Goal: Transaction & Acquisition: Obtain resource

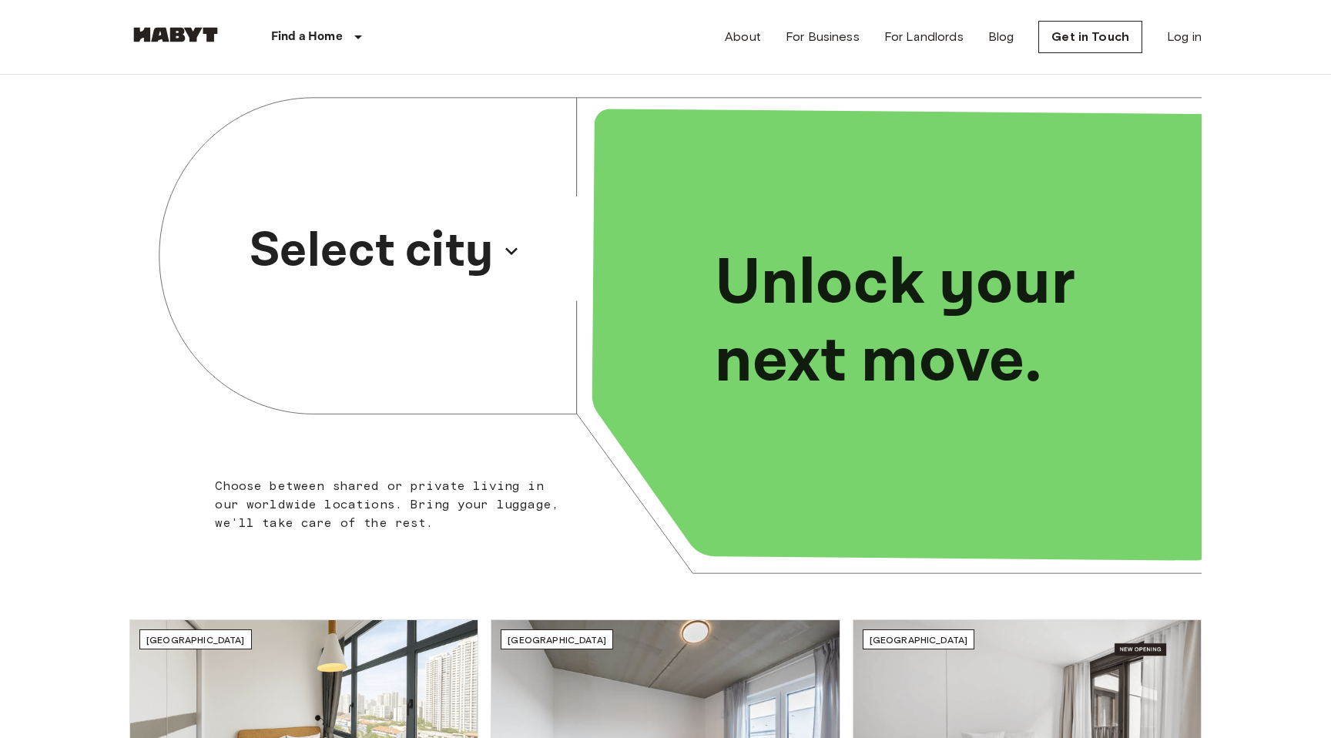
click at [472, 247] on p "Select city" at bounding box center [371, 251] width 244 height 74
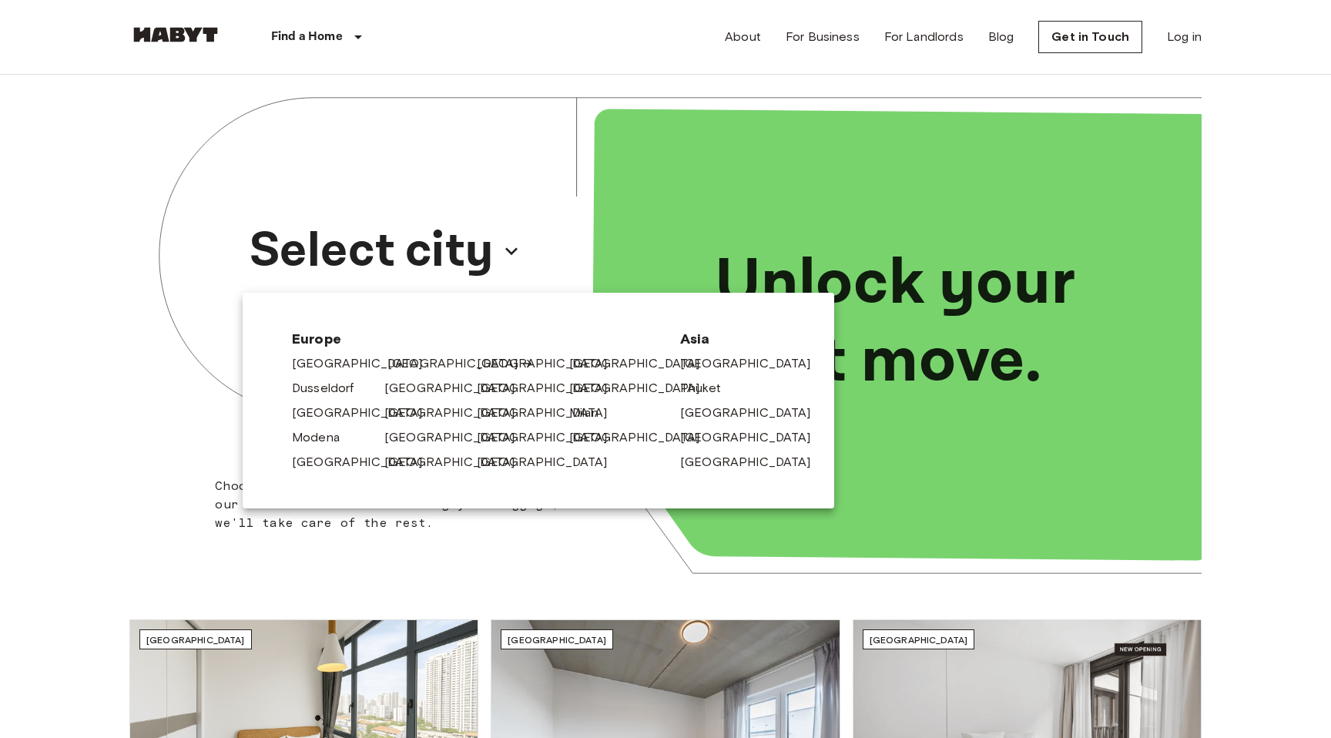
click at [410, 369] on link "[GEOGRAPHIC_DATA]" at bounding box center [460, 363] width 146 height 18
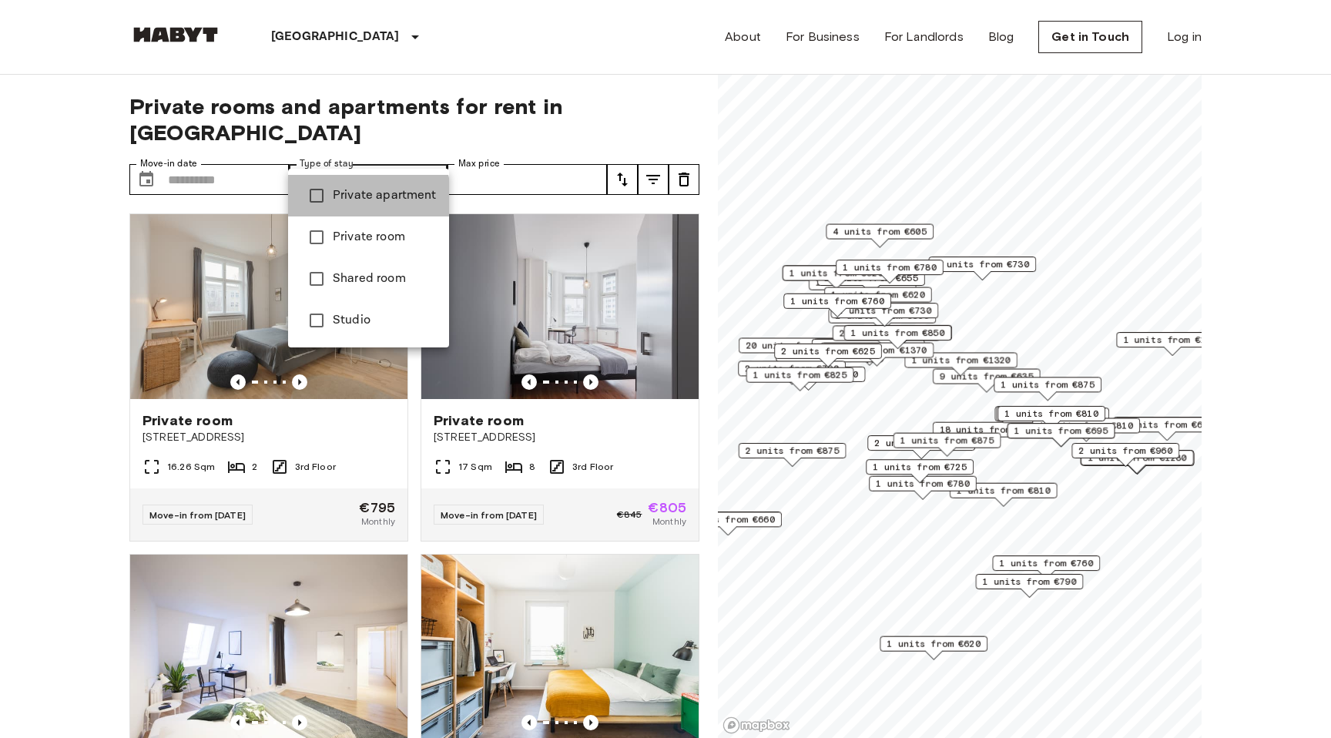
click at [356, 202] on span "Private apartment" at bounding box center [385, 195] width 104 height 18
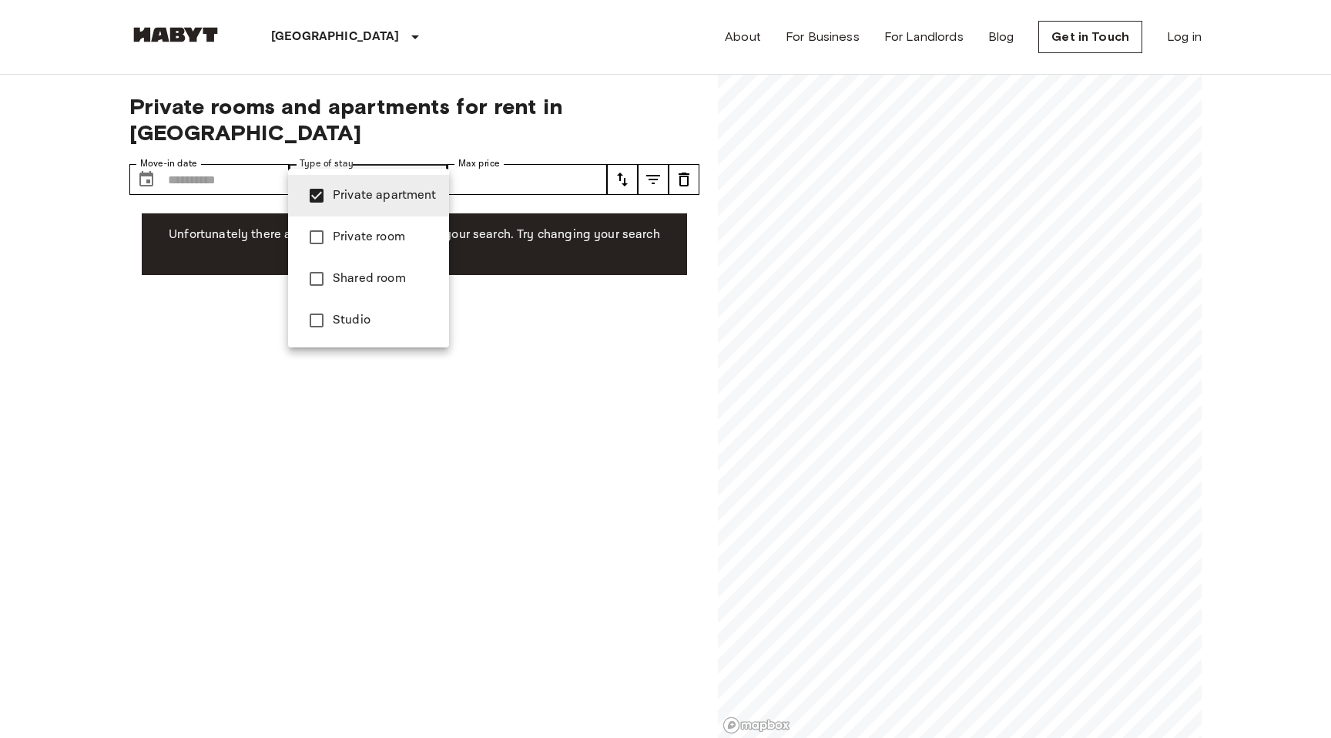
click at [343, 317] on span "Studio" at bounding box center [385, 320] width 104 height 18
type input "**********"
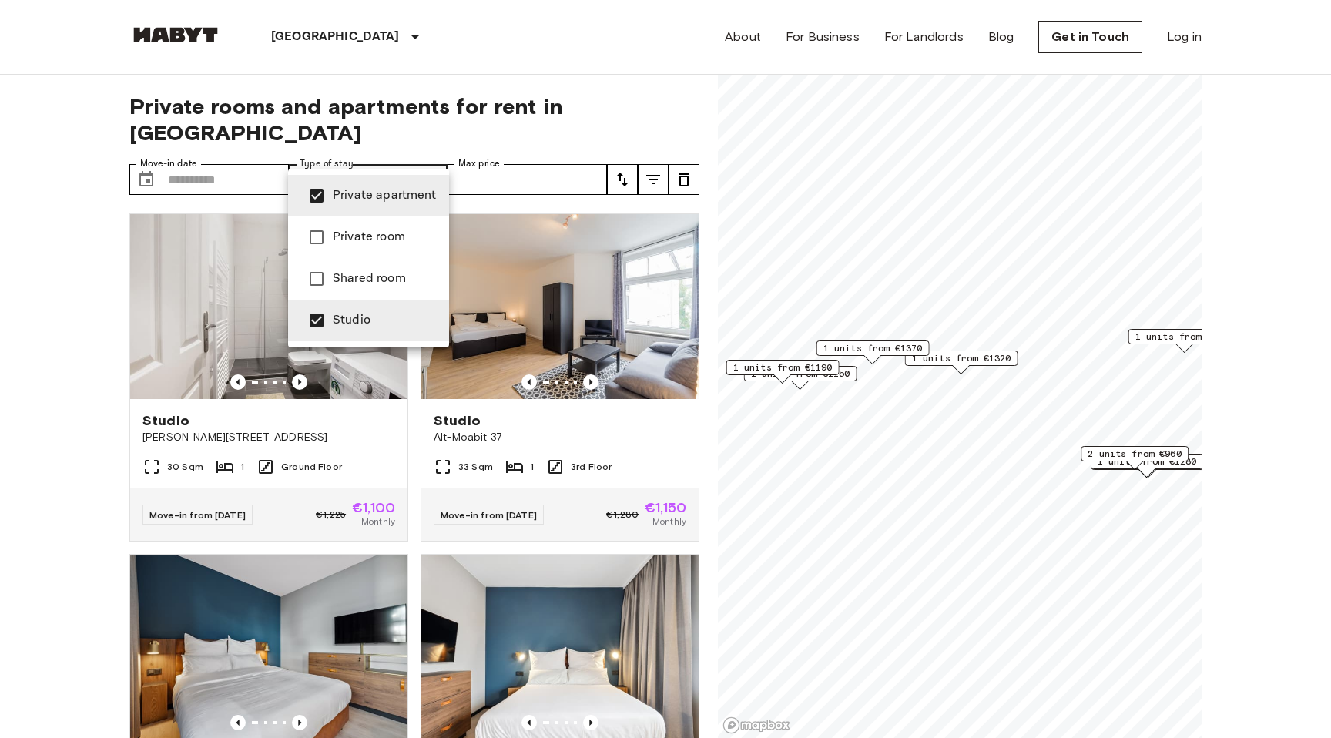
click at [706, 173] on div at bounding box center [665, 369] width 1331 height 738
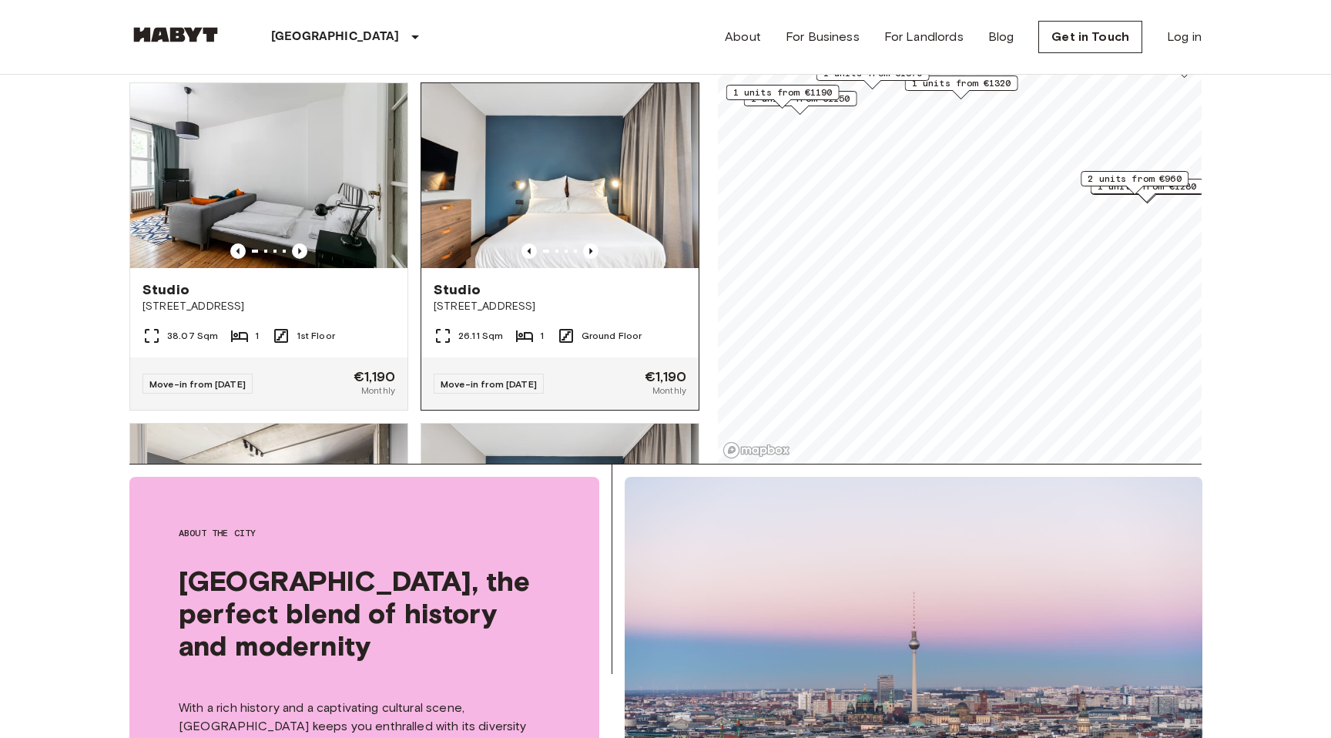
scroll to position [1219, 0]
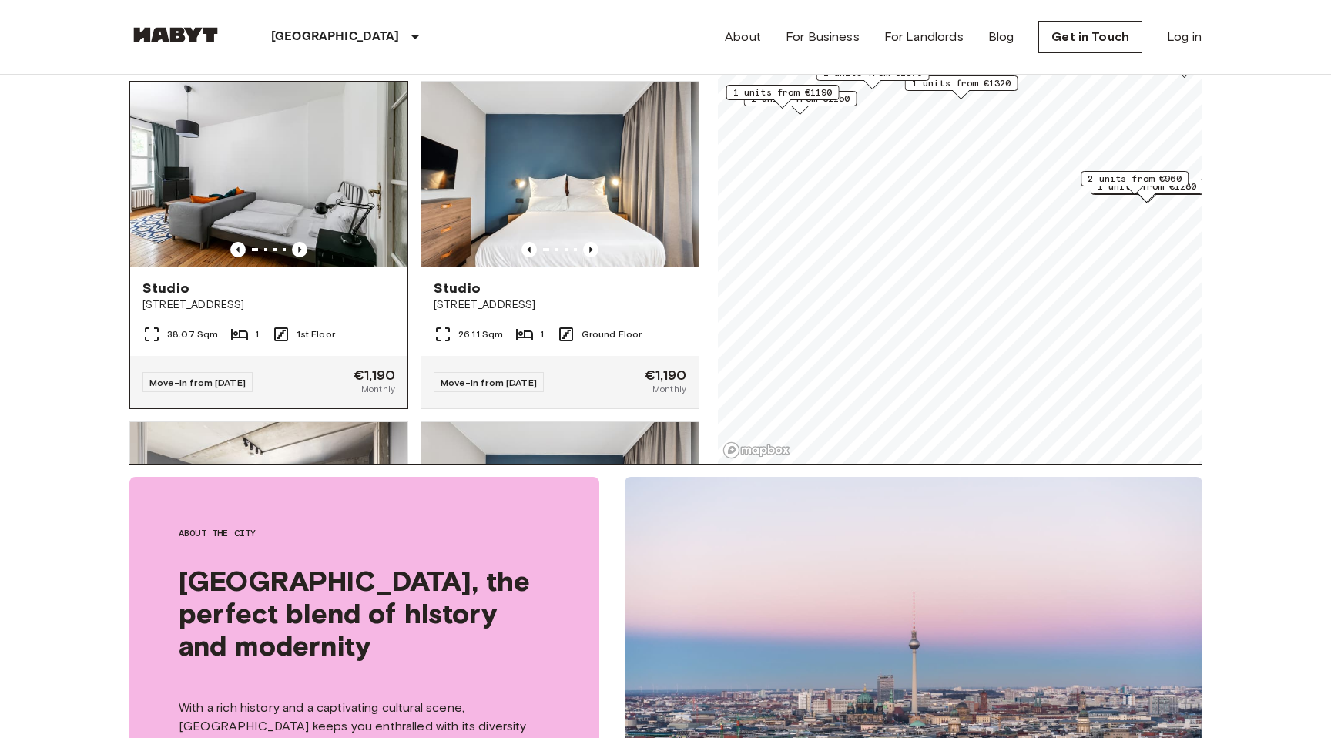
click at [229, 297] on span "[STREET_ADDRESS]" at bounding box center [268, 304] width 253 height 15
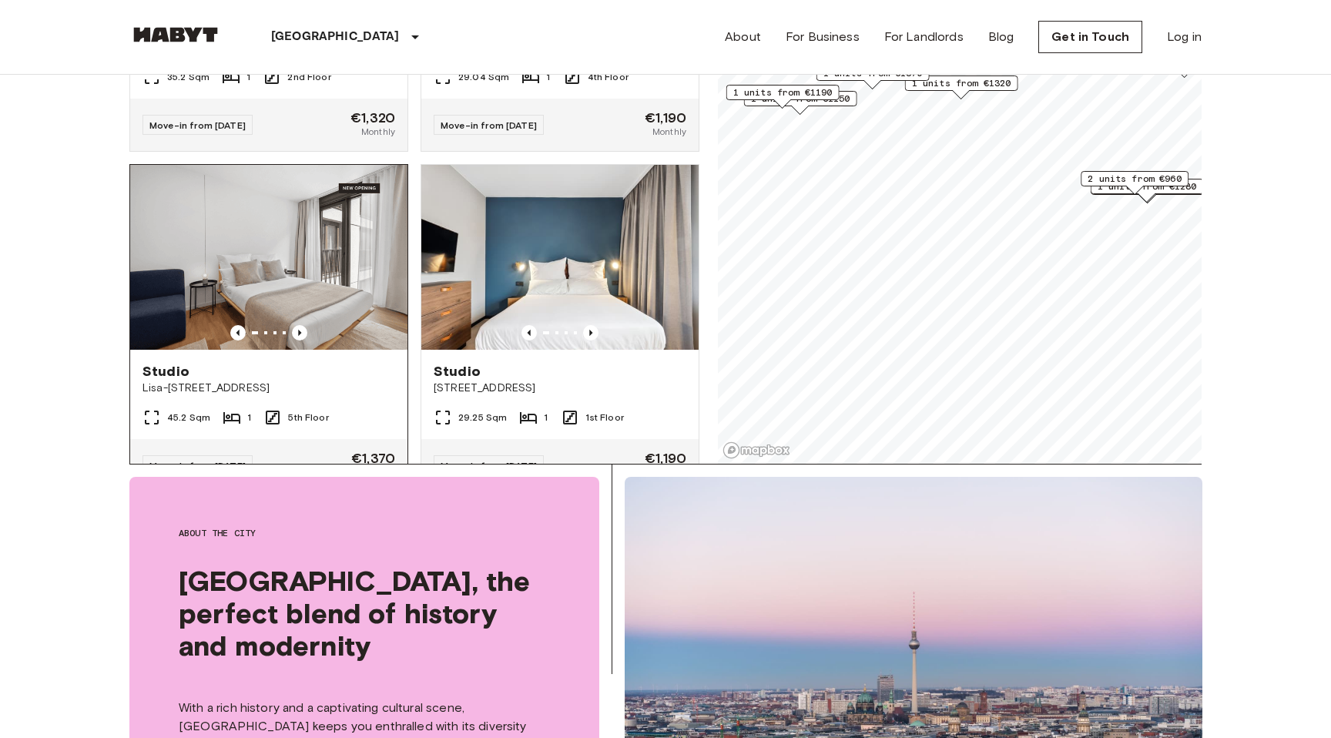
scroll to position [1819, 0]
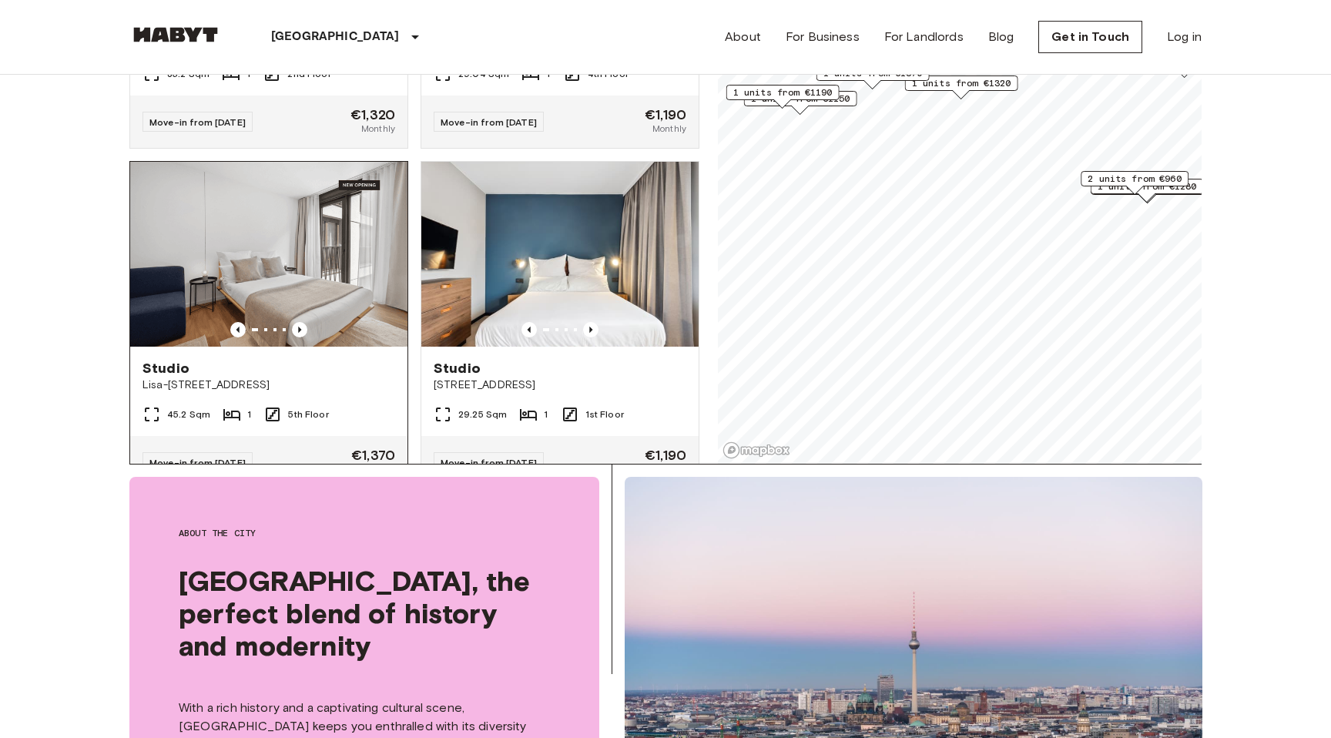
click at [310, 359] on div "Studio" at bounding box center [268, 368] width 253 height 18
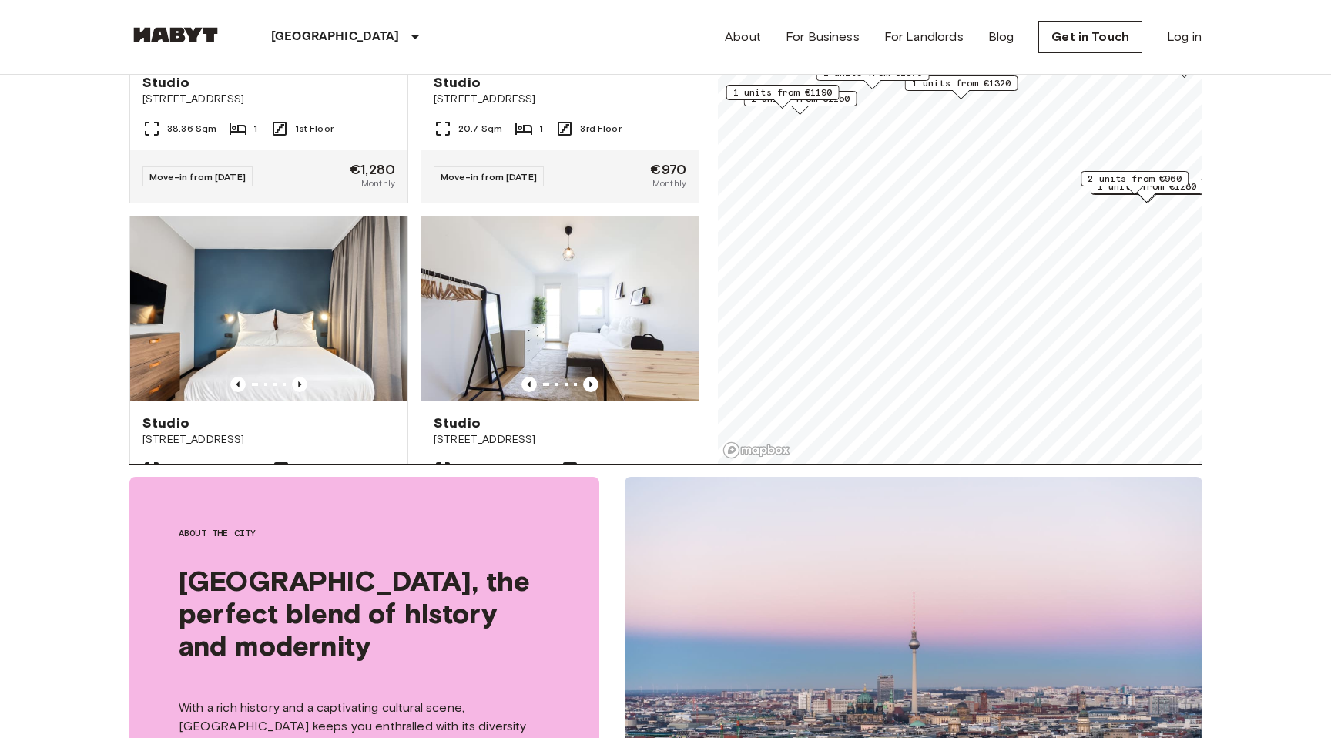
scroll to position [2447, 0]
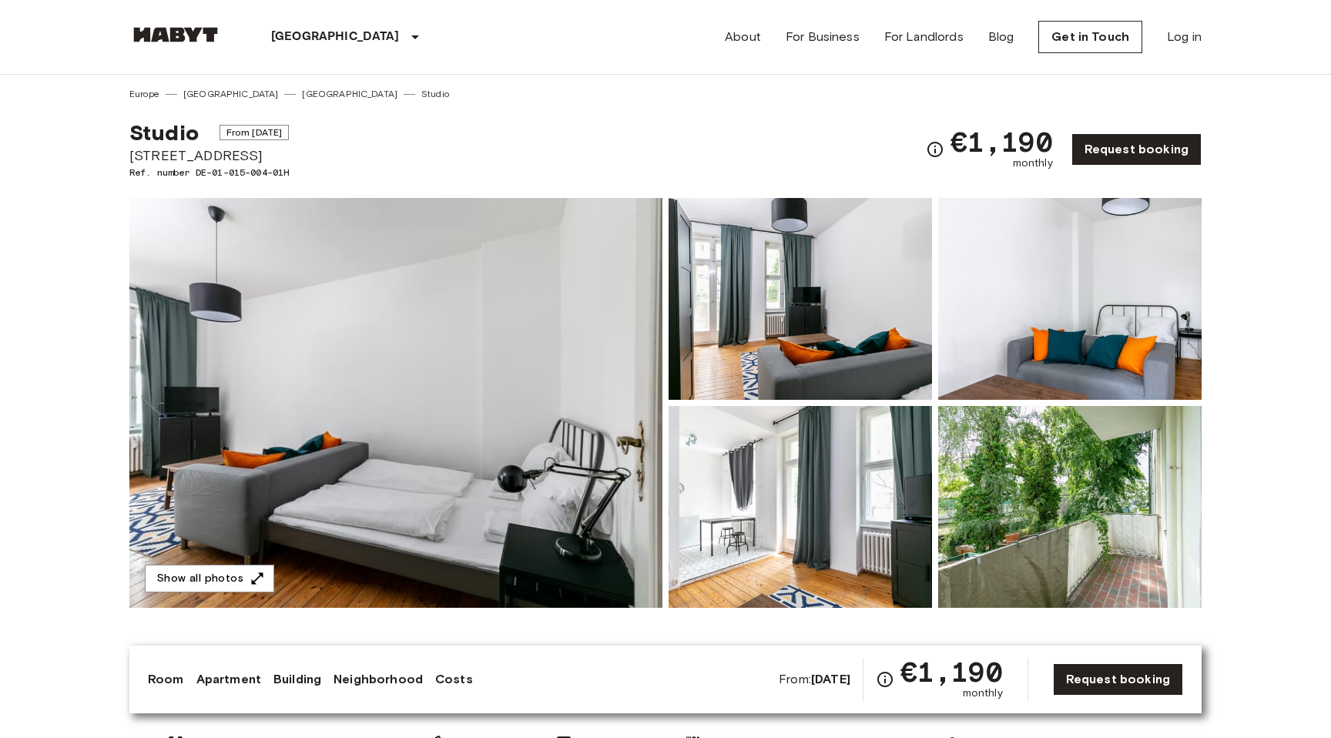
click at [554, 354] on img at bounding box center [395, 403] width 533 height 410
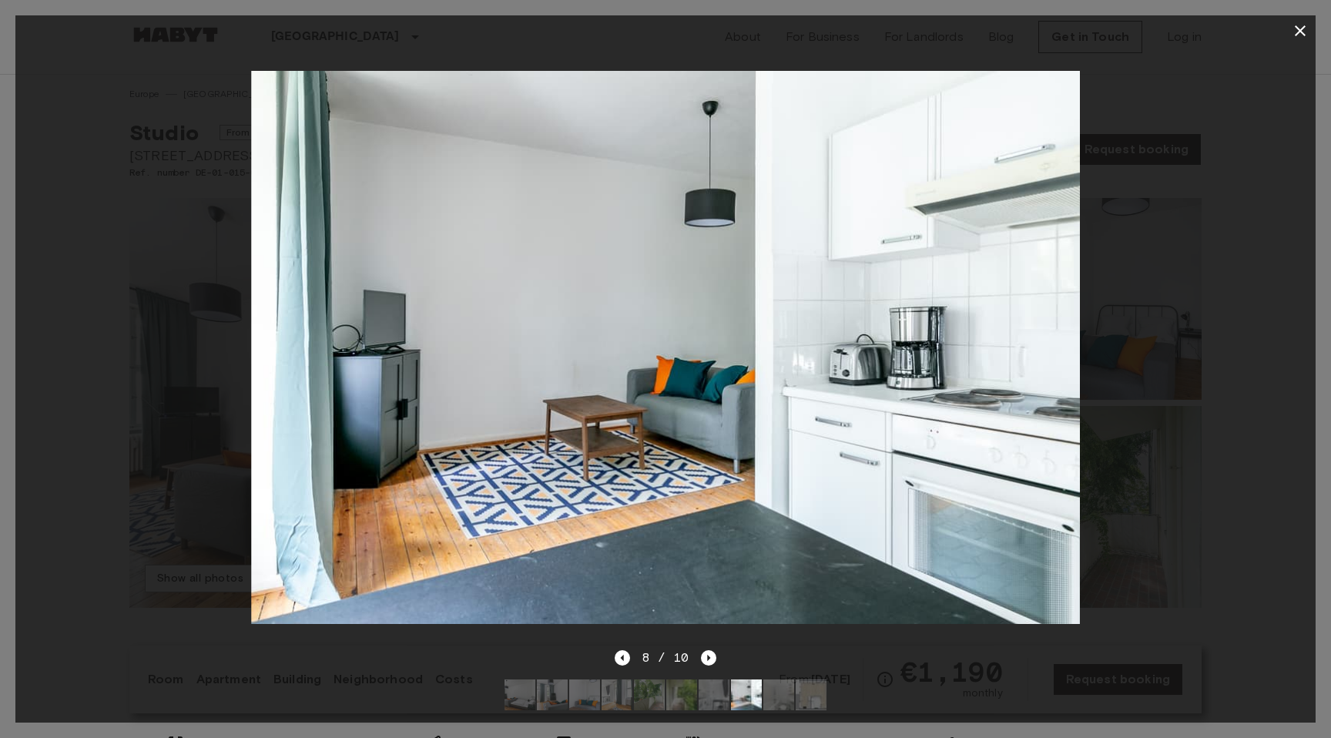
click at [1237, 273] on div at bounding box center [665, 347] width 1300 height 602
click at [1297, 23] on icon "button" at bounding box center [1299, 31] width 18 height 18
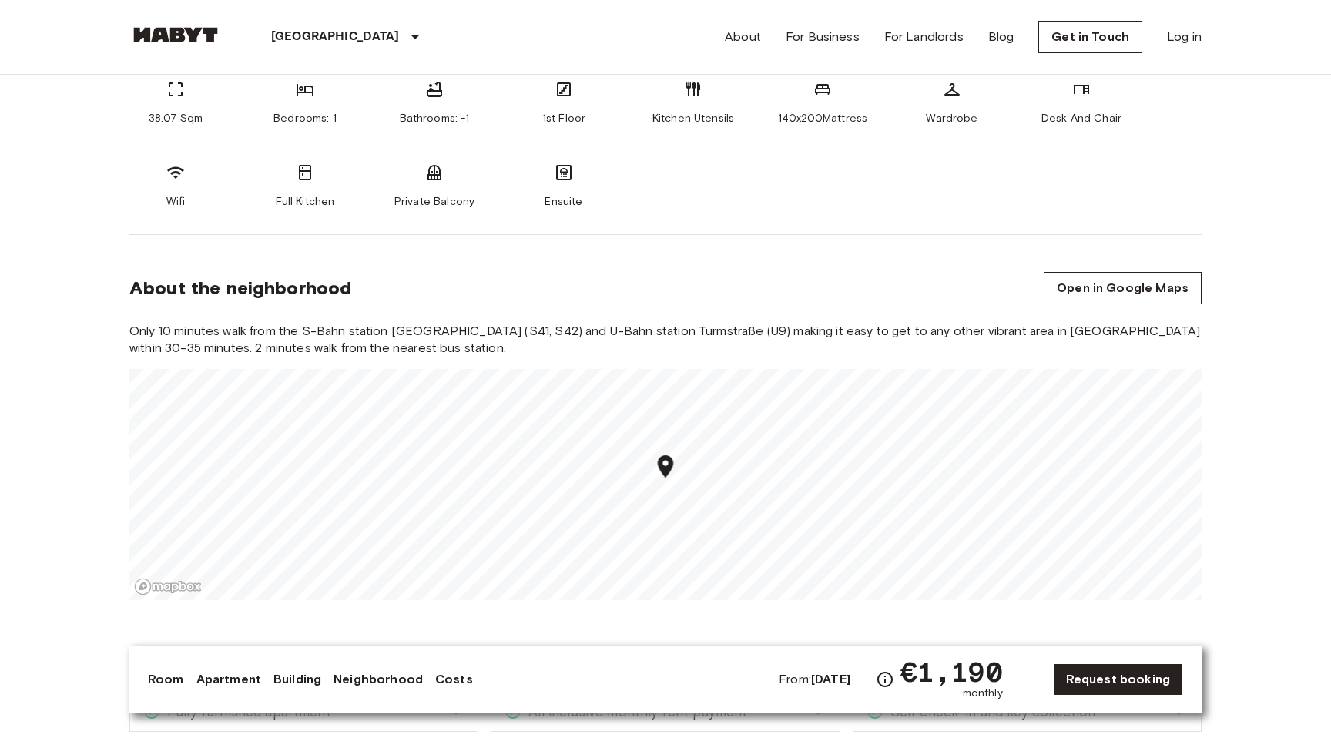
scroll to position [575, 0]
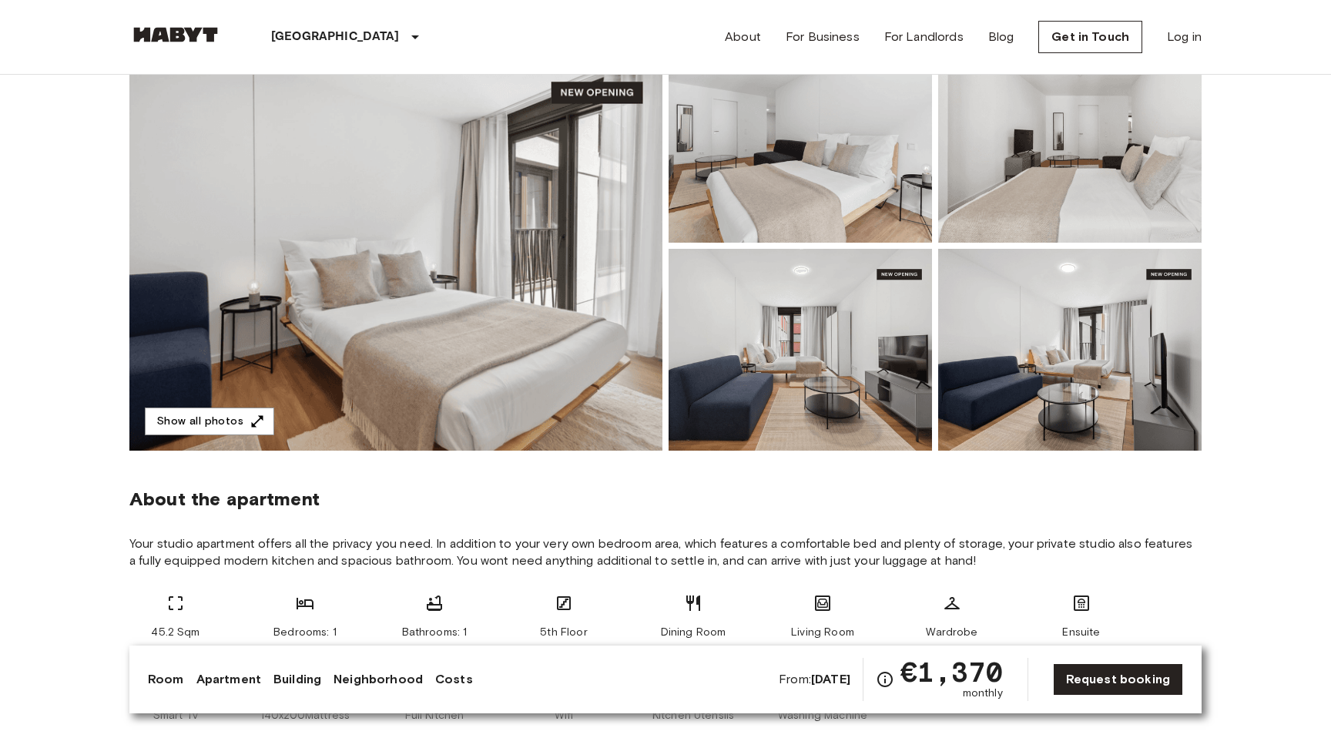
scroll to position [162, 0]
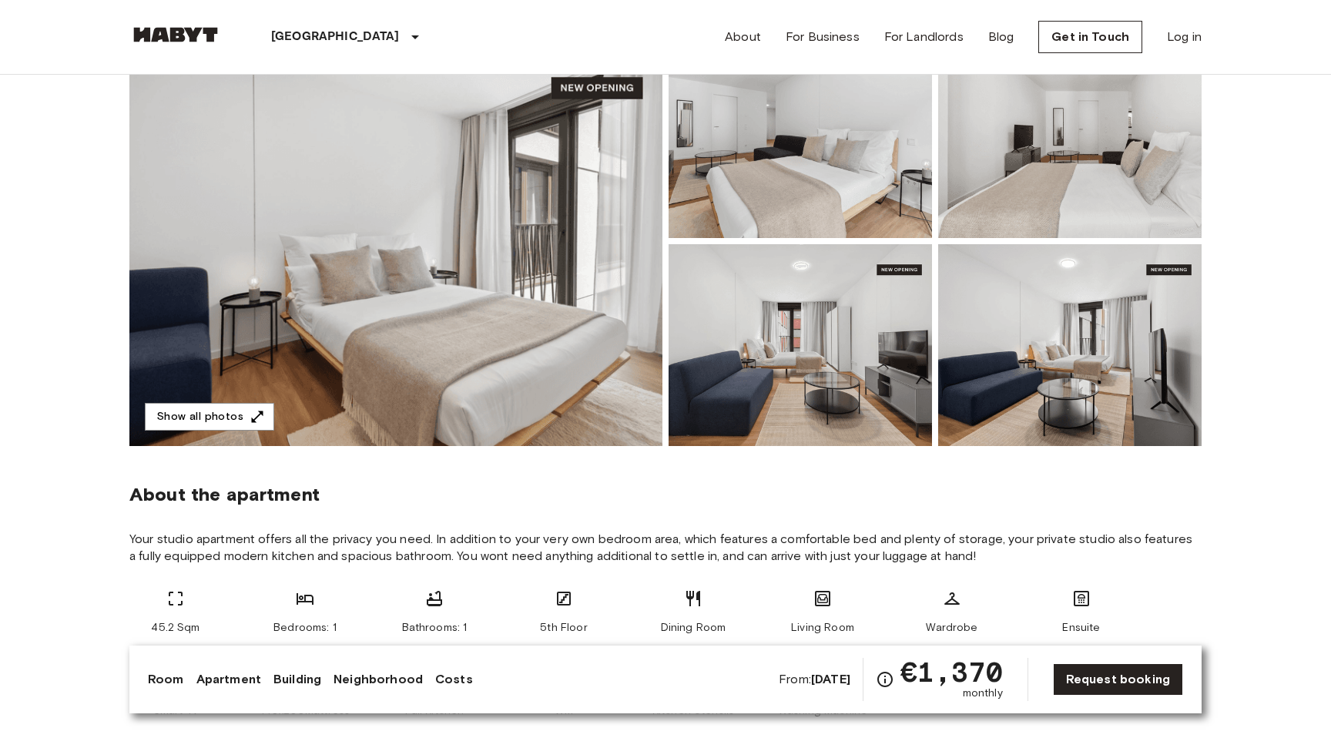
click at [577, 223] on img at bounding box center [395, 241] width 533 height 410
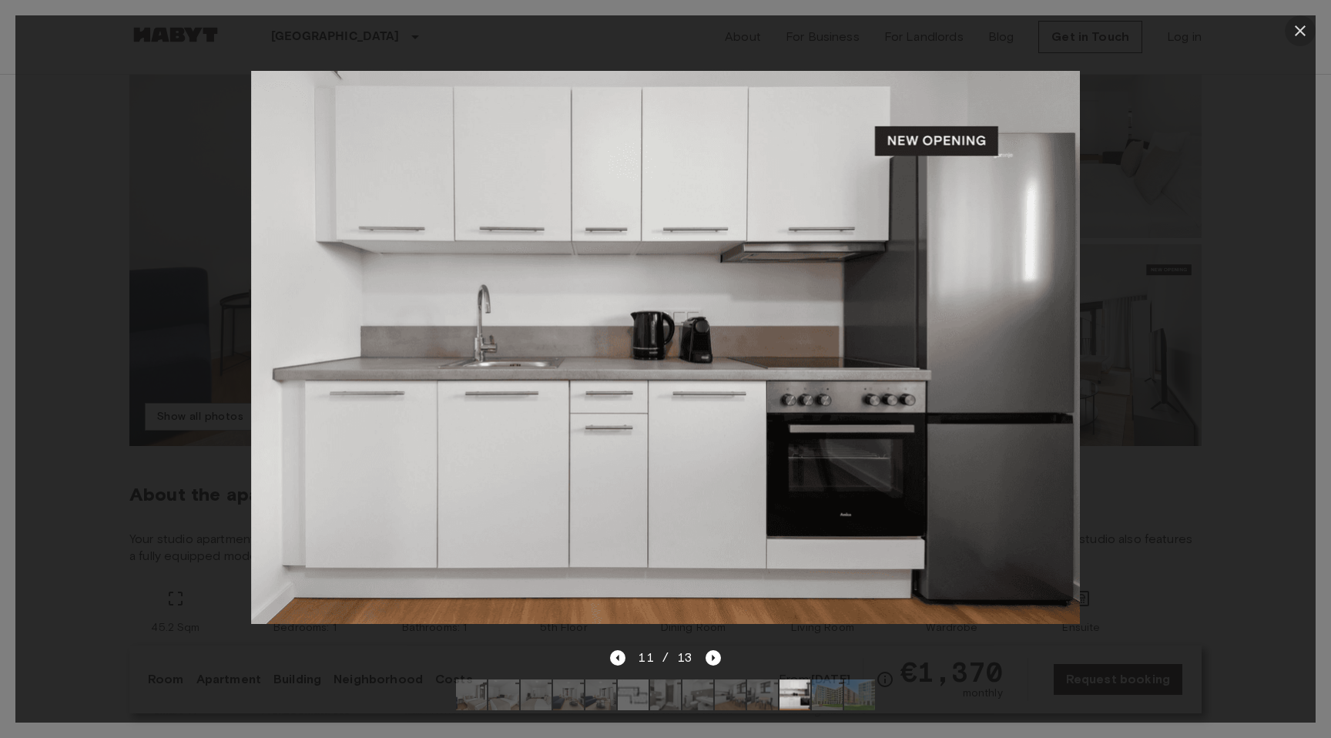
click at [1300, 34] on icon "button" at bounding box center [1299, 31] width 18 height 18
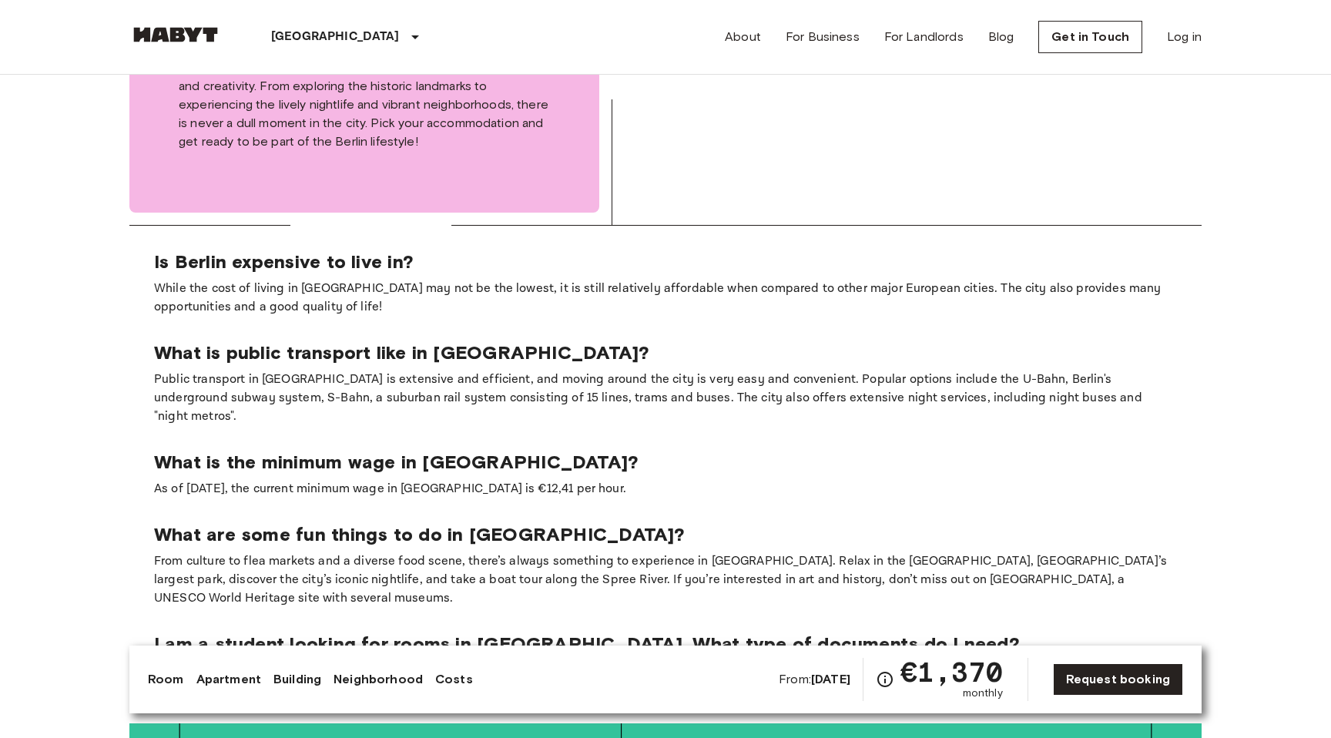
scroll to position [2175, 0]
